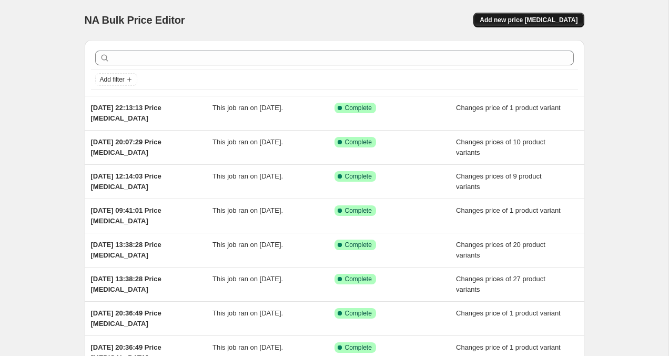
click at [552, 14] on button "Add new price [MEDICAL_DATA]" at bounding box center [528, 20] width 110 height 15
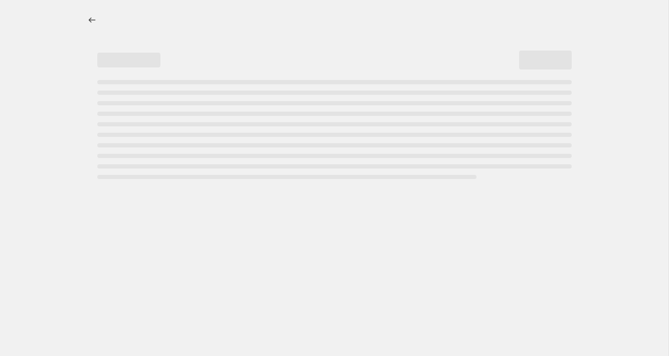
select select "percentage"
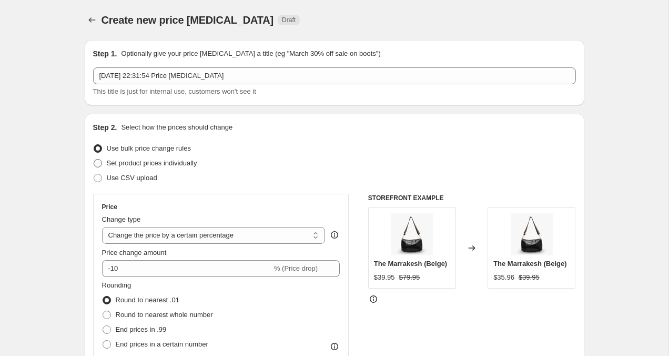
click at [96, 165] on span at bounding box center [98, 163] width 8 height 8
click at [94, 159] on input "Set product prices individually" at bounding box center [94, 159] width 1 height 1
radio input "true"
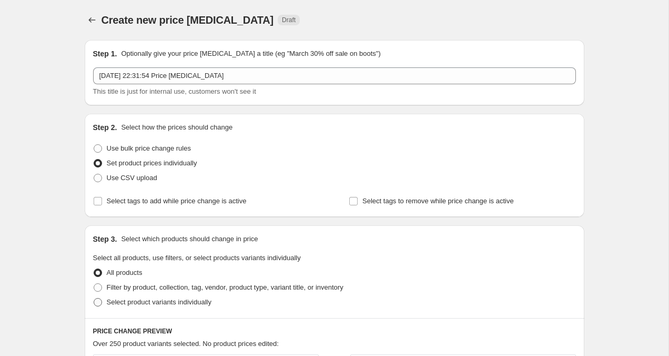
click at [97, 304] on span at bounding box center [98, 302] width 8 height 8
click at [94, 298] on input "Select product variants individually" at bounding box center [94, 298] width 1 height 1
radio input "true"
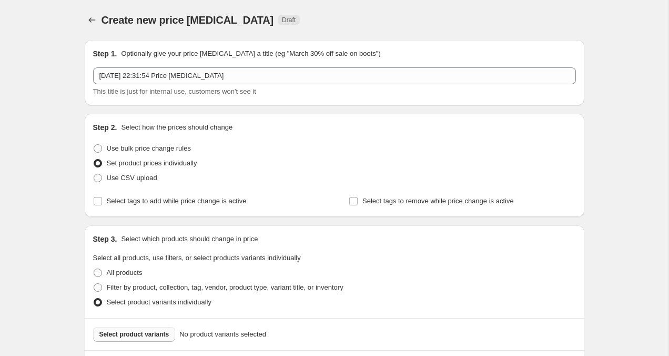
click at [142, 329] on button "Select product variants" at bounding box center [134, 334] width 83 height 15
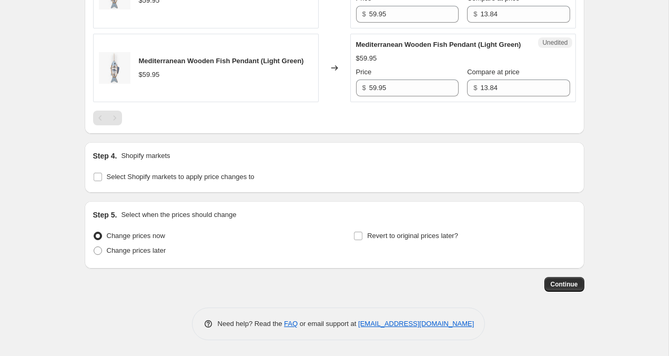
scroll to position [670, 0]
click at [100, 175] on input "Select Shopify markets to apply price changes to" at bounding box center [98, 177] width 8 height 8
checkbox input "true"
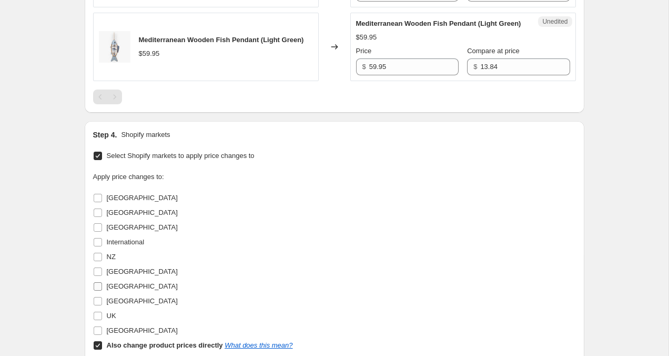
scroll to position [683, 0]
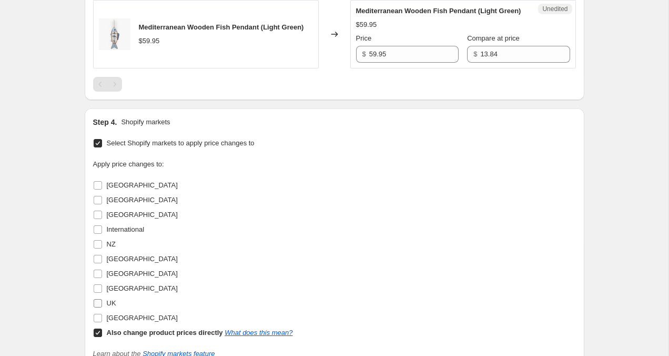
click at [98, 307] on input "UK" at bounding box center [98, 303] width 8 height 8
checkbox input "true"
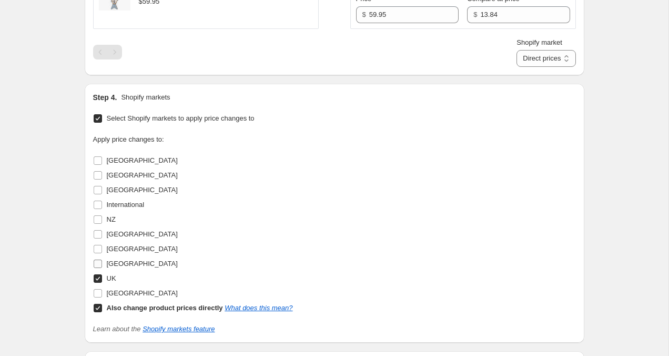
scroll to position [725, 0]
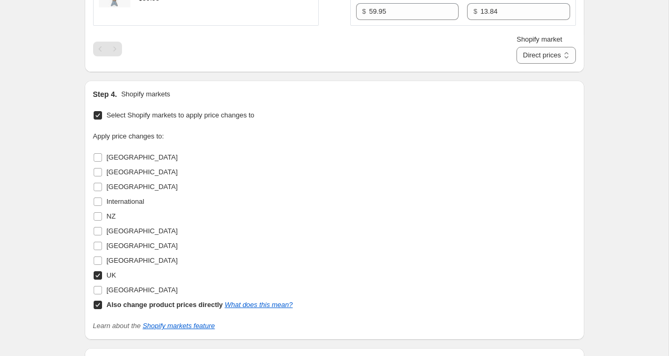
click at [98, 309] on input "Also change product prices directly What does this mean?" at bounding box center [98, 304] width 8 height 8
checkbox input "false"
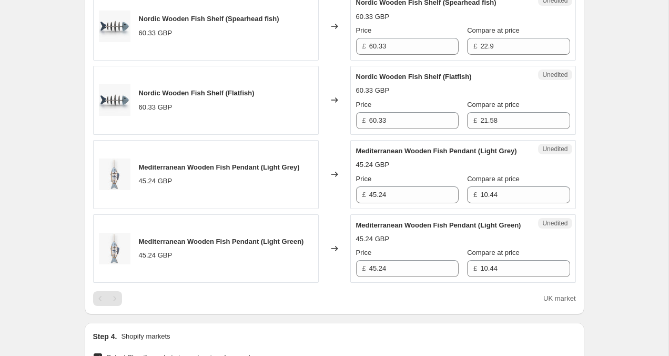
scroll to position [429, 0]
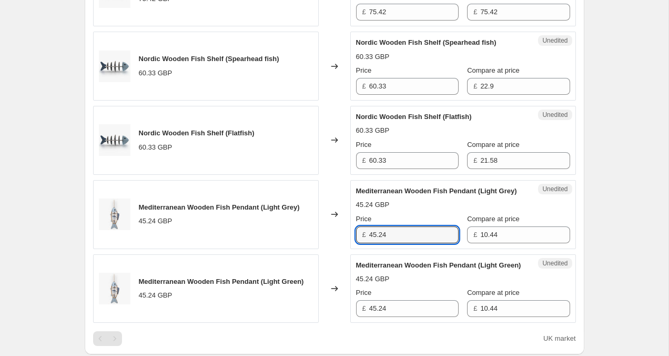
drag, startPoint x: 412, startPoint y: 248, endPoint x: 341, endPoint y: 233, distance: 72.6
click at [341, 233] on div "Mediterranean Wooden Fish Pendant (Light Grey) 45.24 GBP Changed to Unedited Me…" at bounding box center [334, 214] width 483 height 69
type input "39.95"
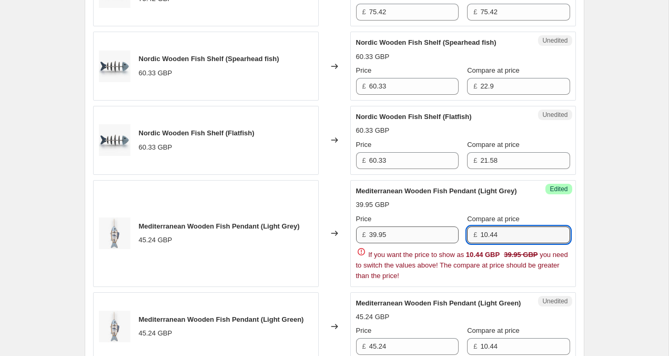
drag, startPoint x: 515, startPoint y: 247, endPoint x: 424, endPoint y: 240, distance: 91.3
click at [425, 241] on div "Price £ 39.95 Compare at price £ 10.44" at bounding box center [463, 228] width 214 height 29
drag, startPoint x: 523, startPoint y: 235, endPoint x: 436, endPoint y: 235, distance: 87.3
click at [437, 235] on div "Price £ 39.95 Compare at price £ 10.44" at bounding box center [463, 228] width 214 height 29
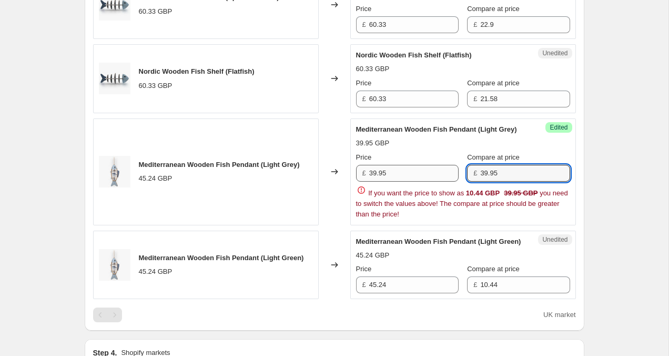
scroll to position [491, 0]
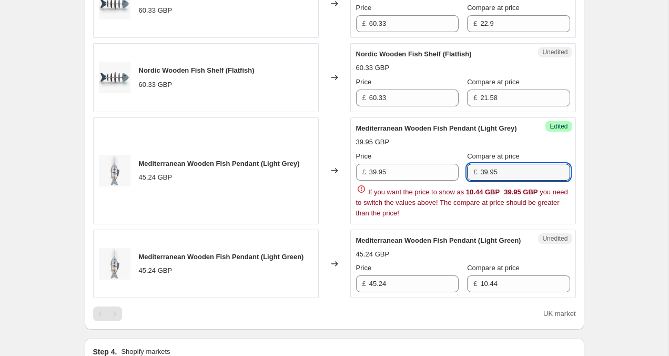
type input "39.95"
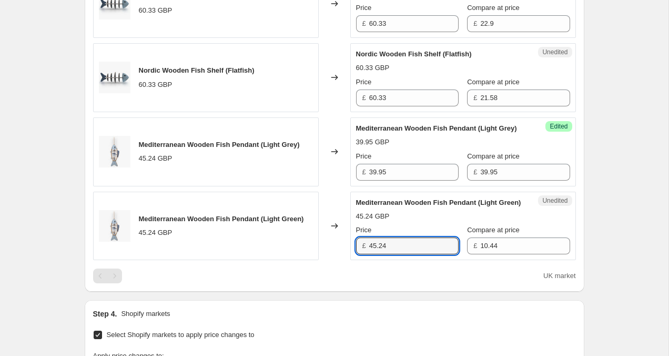
drag, startPoint x: 399, startPoint y: 291, endPoint x: 361, endPoint y: 263, distance: 47.4
click at [361, 254] on div "£ 45.24" at bounding box center [407, 245] width 103 height 17
type input "39.95"
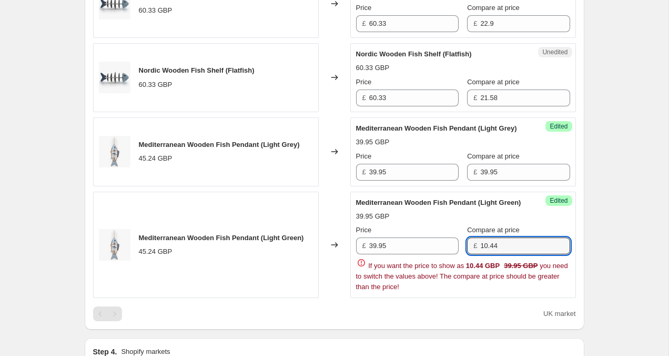
drag, startPoint x: 494, startPoint y: 271, endPoint x: 459, endPoint y: 249, distance: 41.8
click at [459, 249] on div "Price £ 39.95 Compare at price £ 10.44" at bounding box center [463, 239] width 214 height 29
type input "39.95"
click at [623, 194] on div "Create new price [MEDICAL_DATA]. This page is ready Create new price [MEDICAL_D…" at bounding box center [334, 134] width 668 height 1251
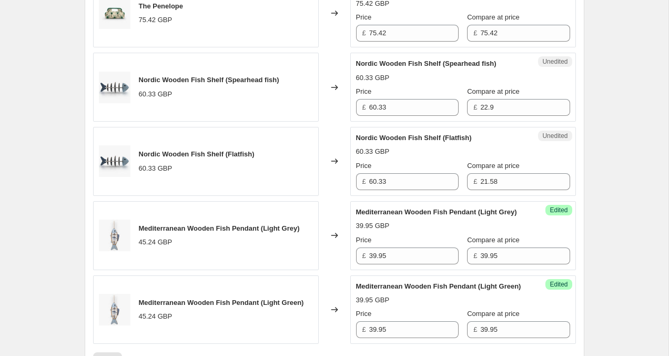
scroll to position [398, 0]
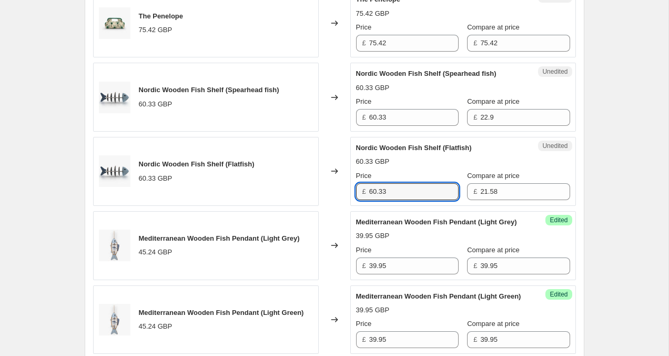
drag, startPoint x: 402, startPoint y: 190, endPoint x: 295, endPoint y: 190, distance: 107.3
click at [295, 190] on div "Nordic Wooden Fish Shelf (Flatfish) 60.33 GBP Changed to Unedited Nordic Wooden…" at bounding box center [334, 171] width 483 height 69
type input "49.95"
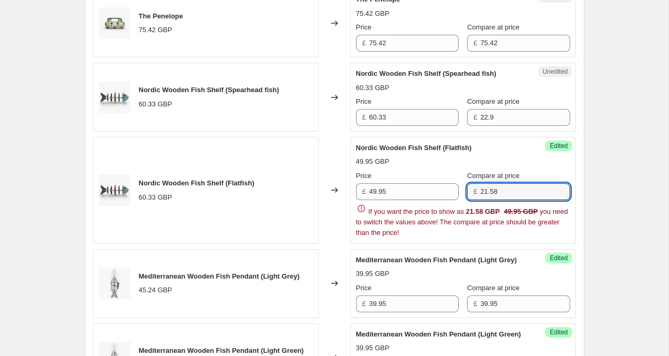
drag, startPoint x: 512, startPoint y: 187, endPoint x: 390, endPoint y: 201, distance: 122.8
click at [390, 201] on div "Price £ 49.95 Compare at price £ 21.58 If you want the price to show as 21.58 G…" at bounding box center [463, 203] width 214 height 67
type input "2"
type input "49.95"
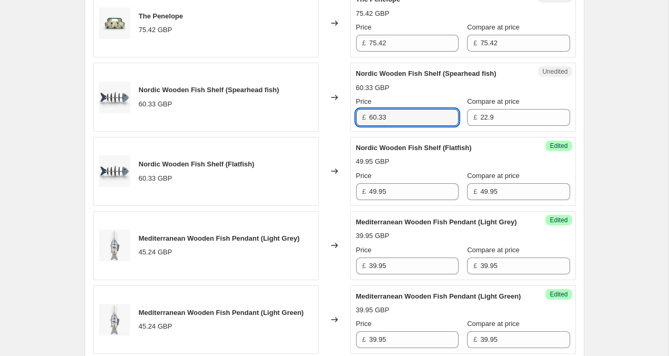
drag, startPoint x: 404, startPoint y: 114, endPoint x: 328, endPoint y: 118, distance: 76.4
click at [328, 118] on div "Nordic Wooden Fish Shelf (Spearhead fish) 60.33 GBP Changed to Unedited Nordic …" at bounding box center [334, 97] width 483 height 69
type input "49.95"
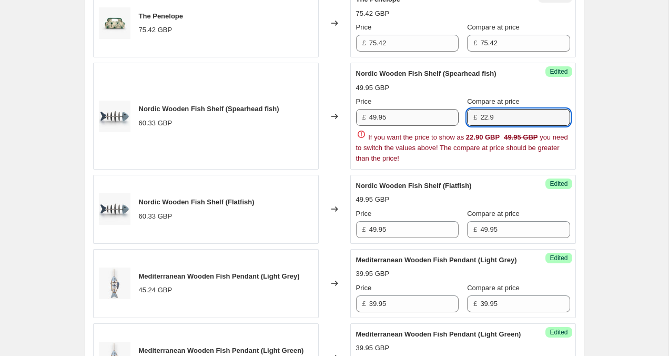
drag, startPoint x: 518, startPoint y: 115, endPoint x: 452, endPoint y: 120, distance: 66.4
click at [452, 120] on div "Price £ 49.95 Compare at price £ 22.9" at bounding box center [463, 110] width 214 height 29
type input "49.95"
click at [644, 121] on div "Create new price [MEDICAL_DATA]. This page is ready Create new price [MEDICAL_D…" at bounding box center [334, 227] width 668 height 1251
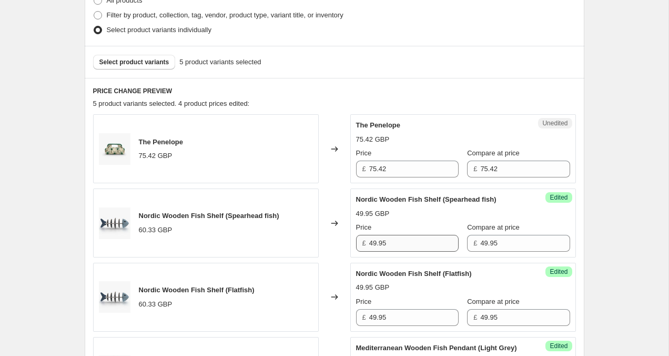
scroll to position [271, 0]
drag, startPoint x: 416, startPoint y: 174, endPoint x: 323, endPoint y: 165, distance: 93.5
click at [322, 165] on div "The Penelope 75.42 GBP Changed to Unedited The Penelope 75.42 GBP Price £ 75.42…" at bounding box center [334, 149] width 483 height 69
type input "59.95"
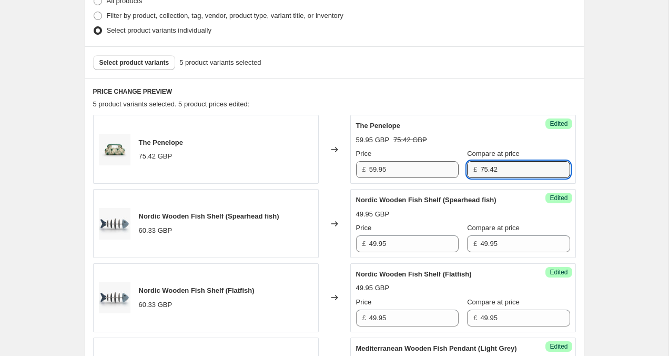
drag, startPoint x: 515, startPoint y: 170, endPoint x: 425, endPoint y: 170, distance: 89.9
click at [425, 170] on div "Price £ 59.95 Compare at price £ 75.42" at bounding box center [463, 162] width 214 height 29
type input "59.95"
click at [622, 190] on div "Create new price [MEDICAL_DATA]. This page is ready Create new price [MEDICAL_D…" at bounding box center [334, 335] width 668 height 1213
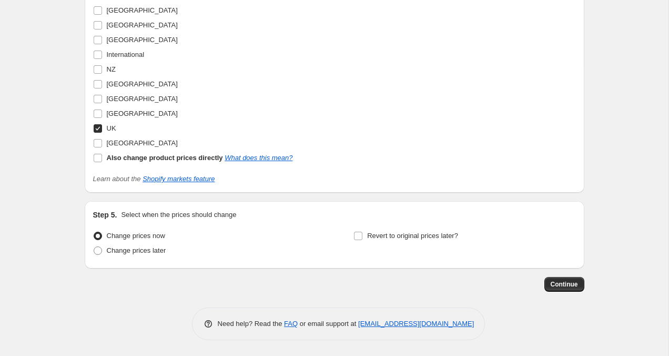
scroll to position [878, 0]
click at [574, 289] on button "Continue" at bounding box center [564, 284] width 40 height 15
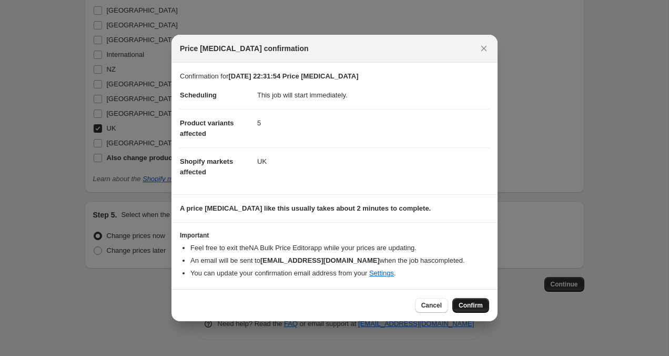
click at [472, 306] on span "Confirm" at bounding box center [471, 305] width 24 height 8
